Goal: Check status

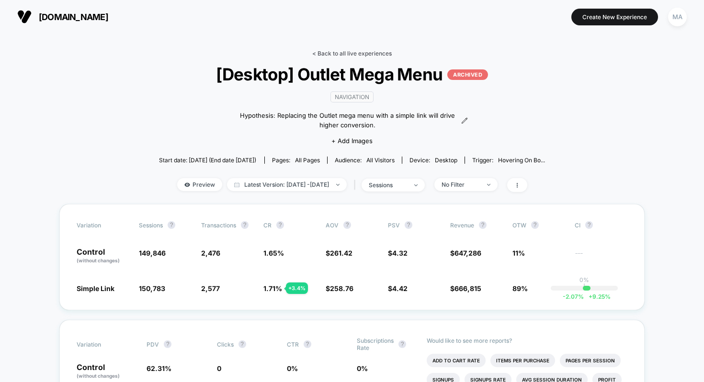
click at [366, 56] on link "< Back to all live experiences" at bounding box center [352, 53] width 80 height 7
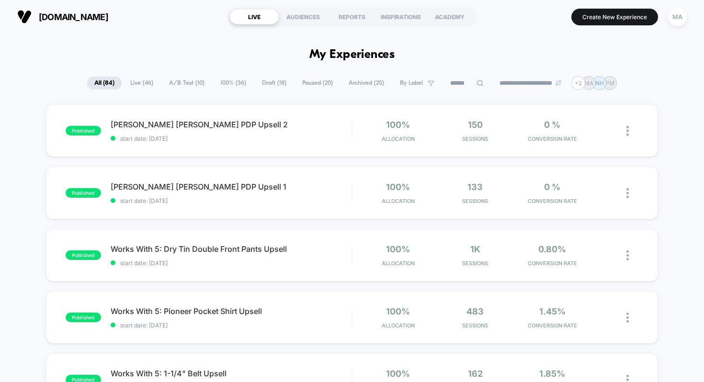
click at [186, 83] on span "A/B Test ( 10 )" at bounding box center [187, 83] width 50 height 13
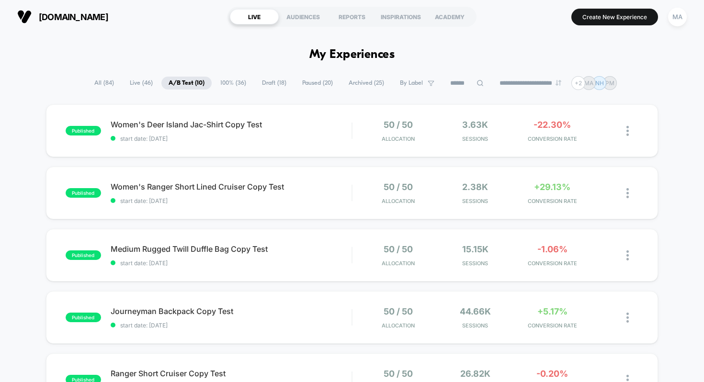
click at [131, 82] on span "Live ( 46 )" at bounding box center [141, 83] width 37 height 13
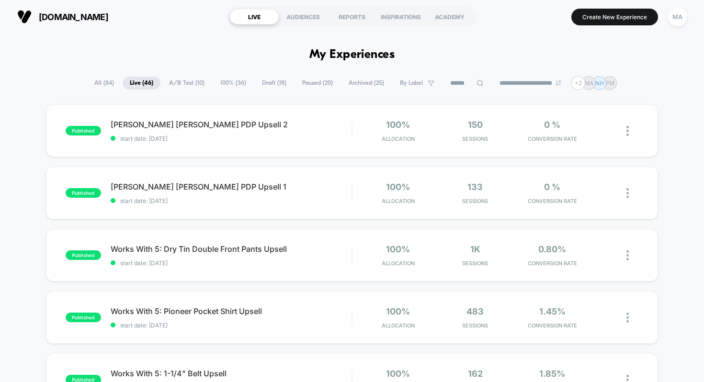
scroll to position [3, 0]
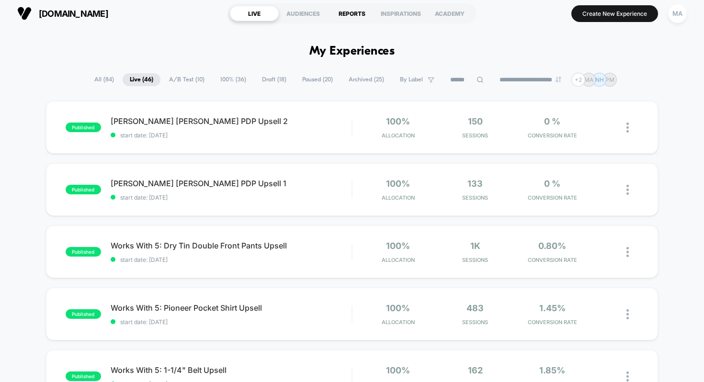
click at [360, 11] on div "REPORTS" at bounding box center [352, 13] width 49 height 15
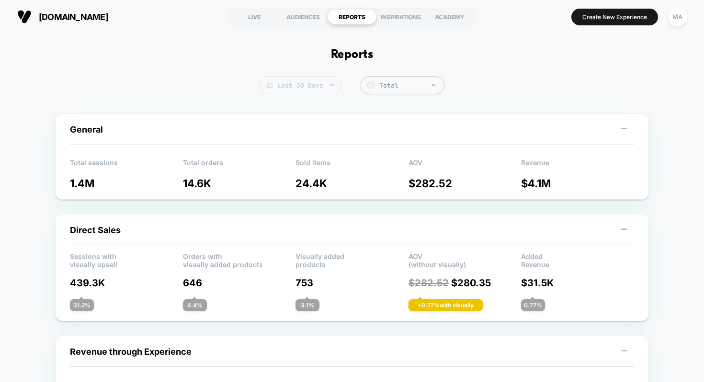
click at [296, 90] on span "Last 30 Days" at bounding box center [301, 85] width 82 height 18
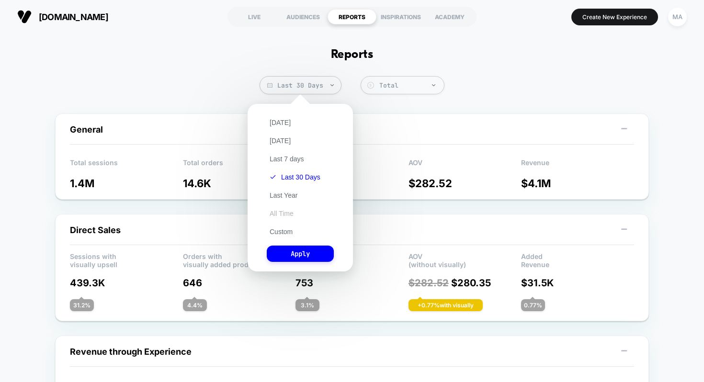
click at [284, 213] on button "All Time" at bounding box center [282, 213] width 30 height 9
click at [294, 253] on button "Apply" at bounding box center [300, 254] width 67 height 16
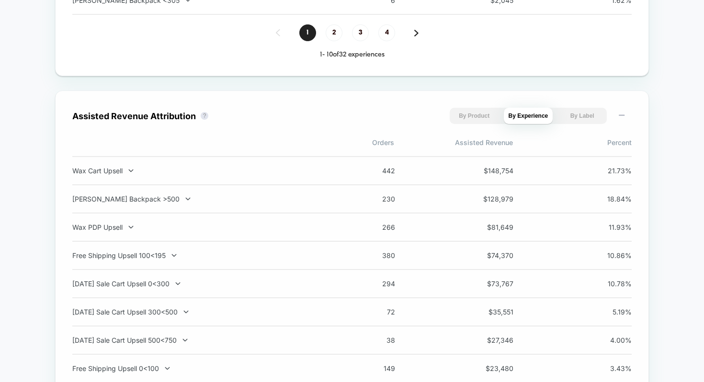
scroll to position [924, 0]
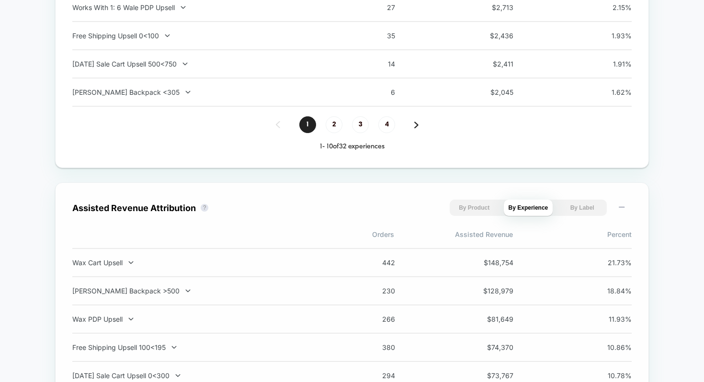
click at [464, 208] on button "By Product" at bounding box center [474, 208] width 49 height 16
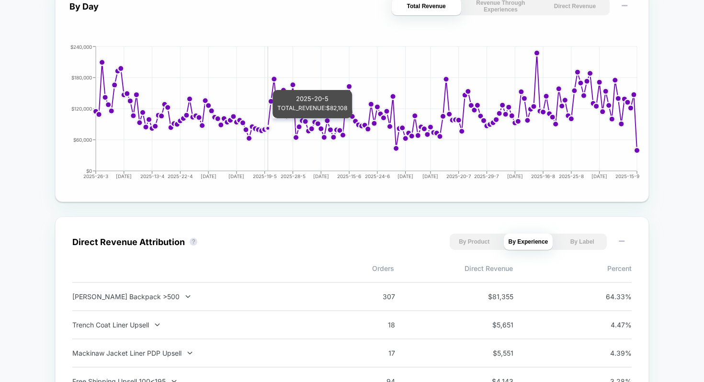
scroll to position [465, 0]
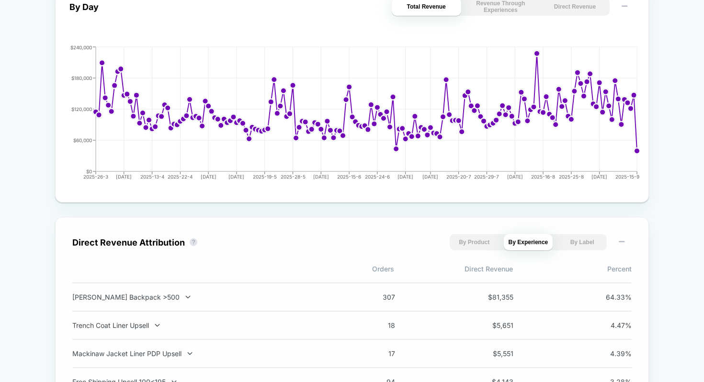
click at [472, 244] on button "By Product" at bounding box center [474, 242] width 49 height 16
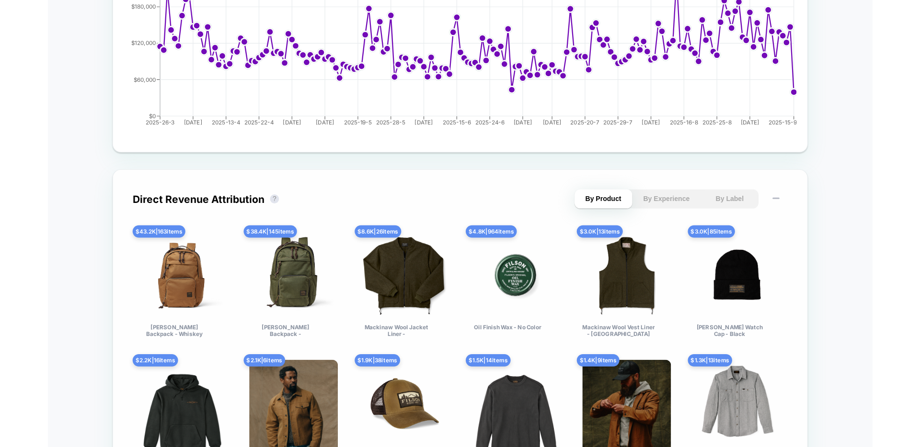
scroll to position [537, 0]
